Goal: Find specific page/section: Find specific page/section

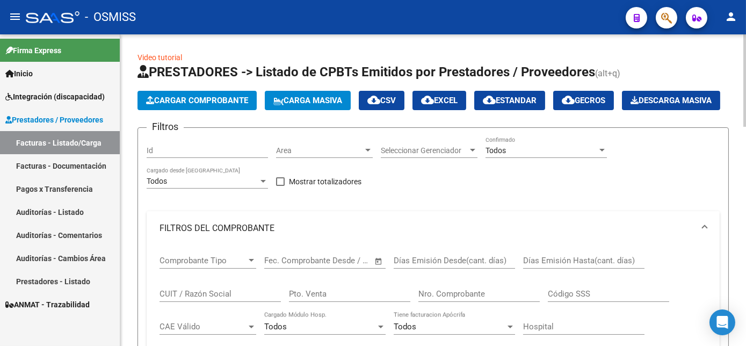
click at [543, 155] on div "Todos" at bounding box center [542, 150] width 112 height 9
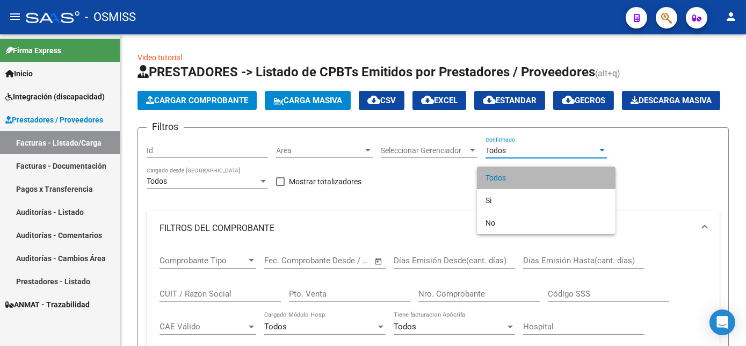
click at [518, 178] on span "Todos" at bounding box center [546, 178] width 121 height 23
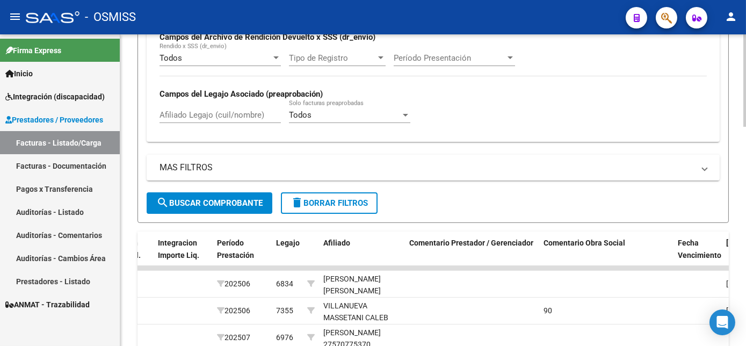
scroll to position [487, 0]
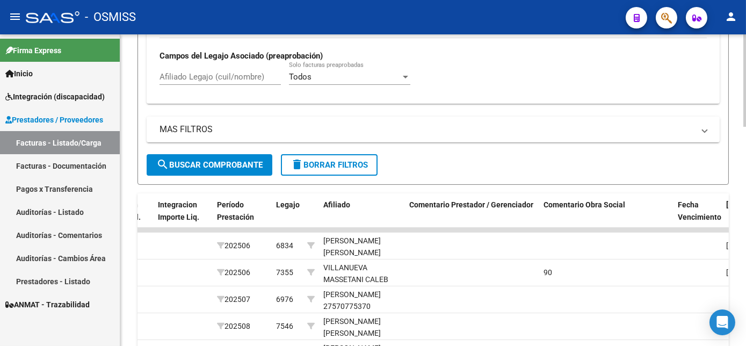
click at [745, 254] on div at bounding box center [744, 231] width 3 height 92
click at [226, 170] on span "search Buscar Comprobante" at bounding box center [209, 165] width 106 height 10
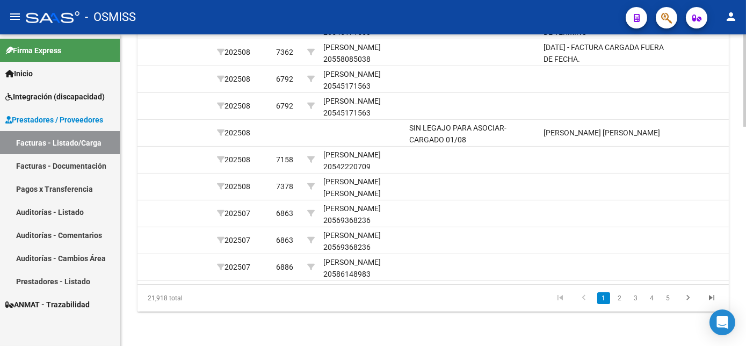
scroll to position [729, 0]
click at [746, 296] on html "menu - OSMISS person Firma Express Inicio Instructivos Contacto OS Integración …" at bounding box center [373, 173] width 746 height 346
click at [617, 304] on link "2" at bounding box center [619, 298] width 13 height 12
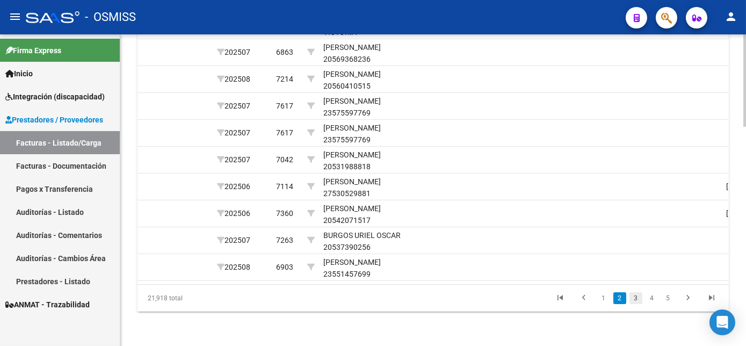
click at [640, 304] on link "3" at bounding box center [636, 298] width 13 height 12
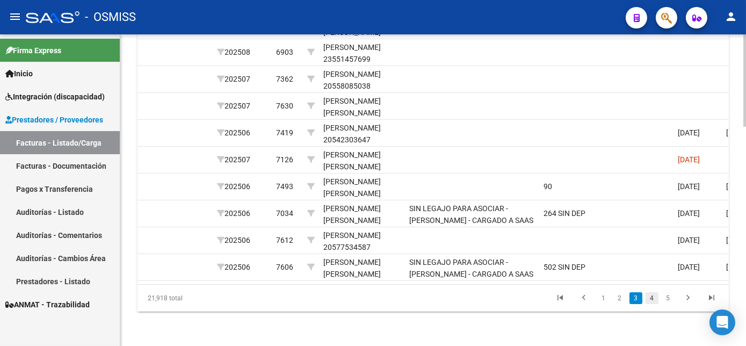
click at [649, 304] on link "4" at bounding box center [652, 298] width 13 height 12
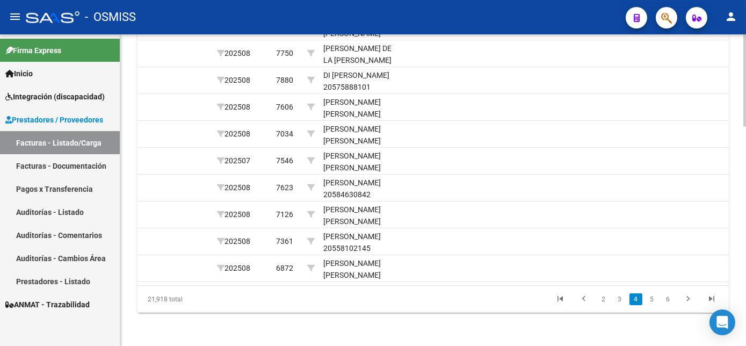
scroll to position [707, 0]
click at [647, 304] on link "5" at bounding box center [652, 298] width 13 height 12
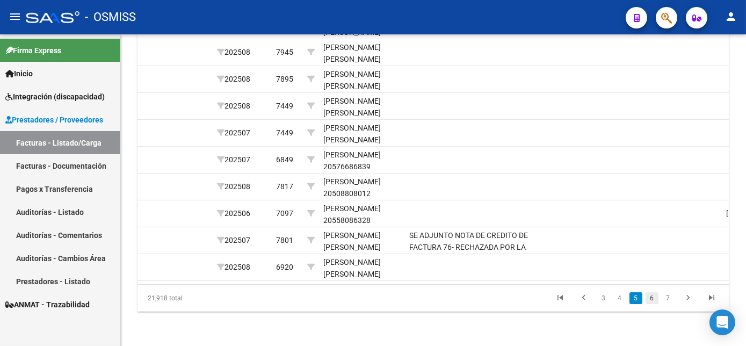
click at [653, 304] on link "6" at bounding box center [652, 298] width 13 height 12
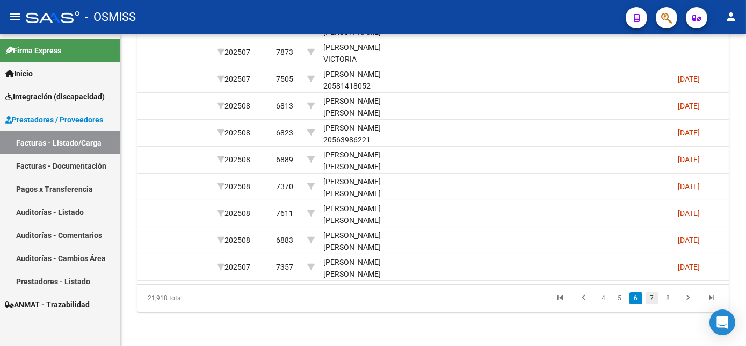
click at [653, 304] on link "7" at bounding box center [652, 298] width 13 height 12
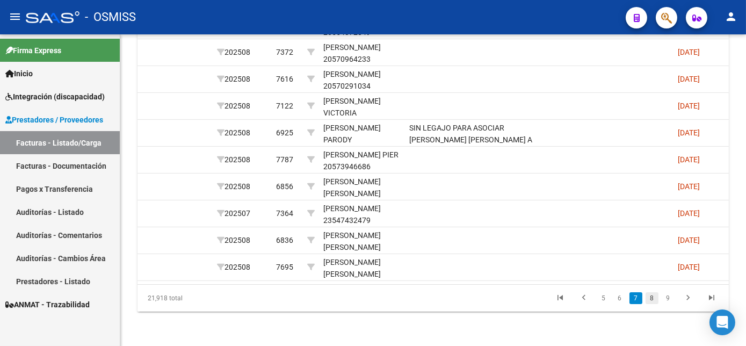
click at [653, 304] on link "8" at bounding box center [652, 298] width 13 height 12
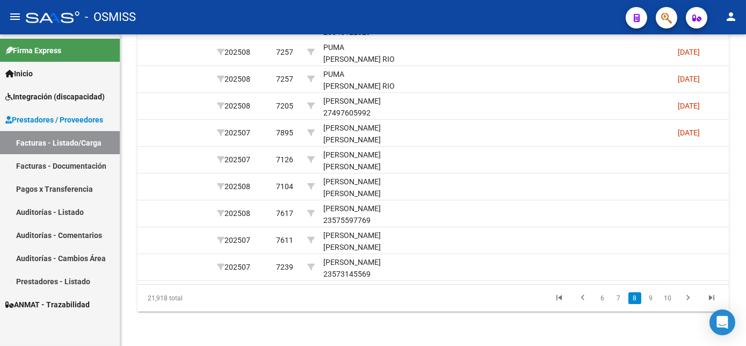
click at [653, 304] on link "9" at bounding box center [651, 298] width 13 height 12
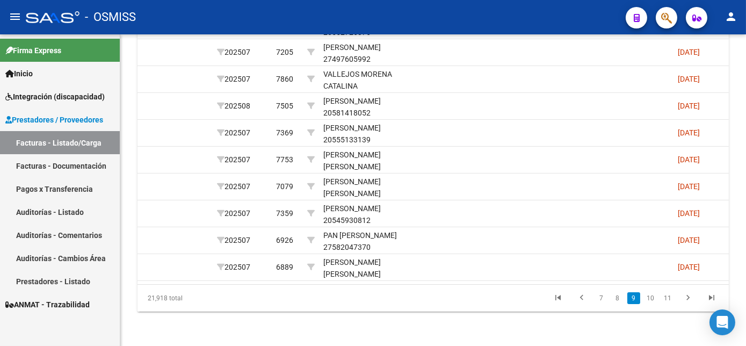
click at [653, 304] on link "10" at bounding box center [650, 298] width 14 height 12
click at [653, 304] on link "11" at bounding box center [650, 298] width 14 height 12
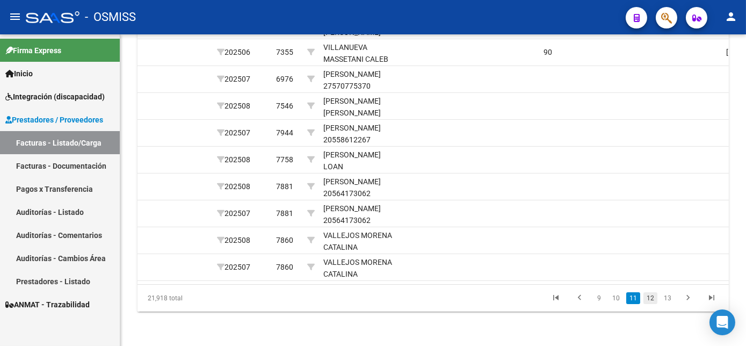
click at [653, 304] on link "12" at bounding box center [650, 298] width 14 height 12
